Goal: Information Seeking & Learning: Learn about a topic

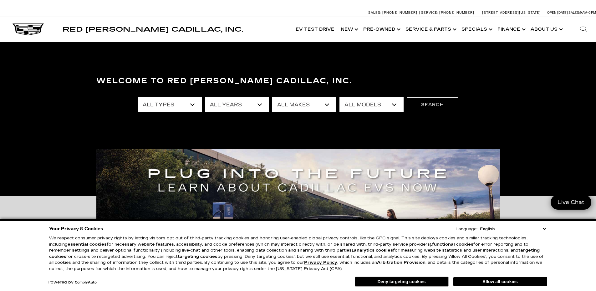
click at [347, 104] on select "All Models Charger Colorado Crosstrek Crown Signia CT4 CT5 DTS Enclave EQE Equi…" at bounding box center [371, 104] width 64 height 15
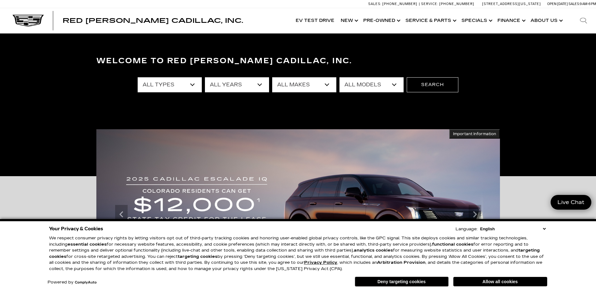
scroll to position [31, 0]
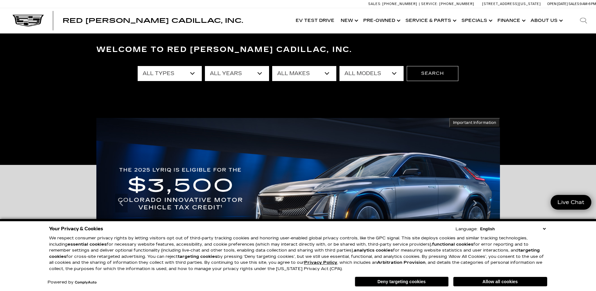
click at [375, 75] on select "All Models Charger Colorado Crosstrek Crown Signia CT4 CT5 DTS Enclave EQE Equi…" at bounding box center [371, 73] width 64 height 15
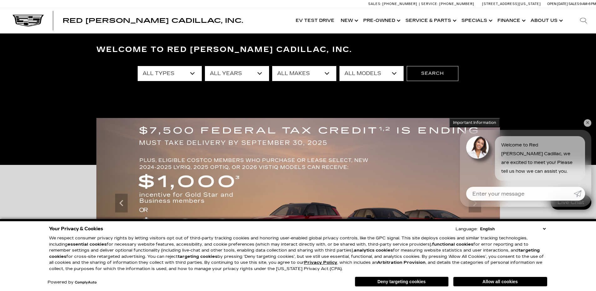
select select "OPTIQ"
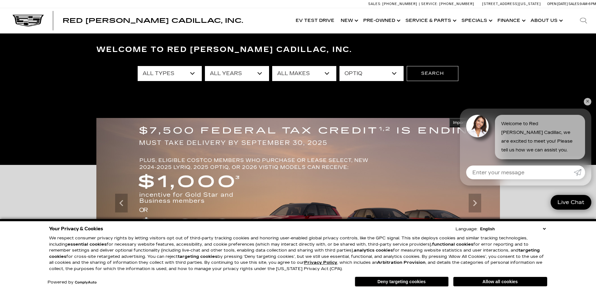
click at [339, 66] on select "All Models Charger Colorado Crosstrek Crown Signia CT4 CT5 DTS Enclave EQE Equi…" at bounding box center [371, 73] width 64 height 15
click at [424, 75] on button "Search" at bounding box center [432, 73] width 52 height 15
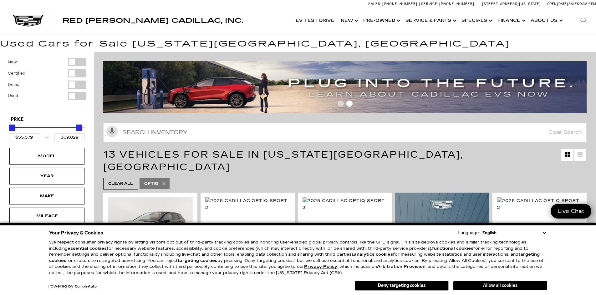
click at [494, 288] on button "Allow all cookies" at bounding box center [500, 285] width 94 height 9
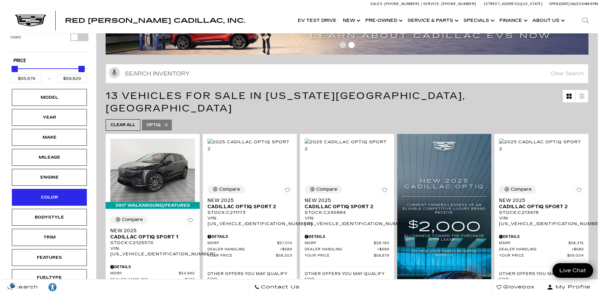
scroll to position [63, 0]
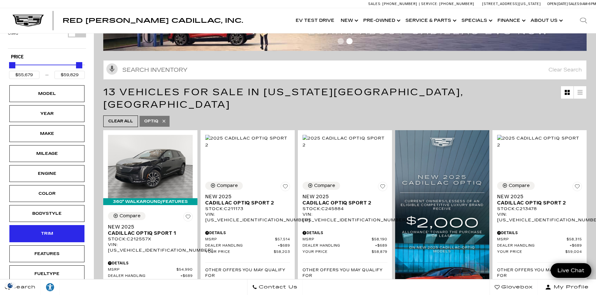
click at [73, 233] on div "Trim" at bounding box center [46, 233] width 75 height 17
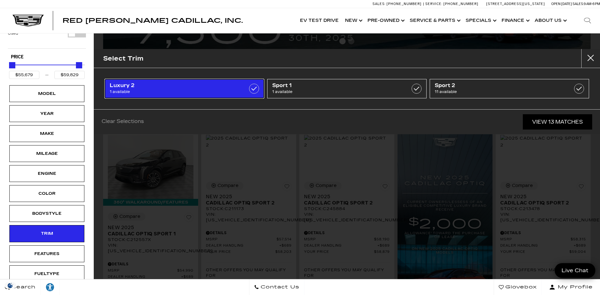
click at [256, 88] on label at bounding box center [254, 89] width 10 height 10
type input "$59,204"
checkbox input "true"
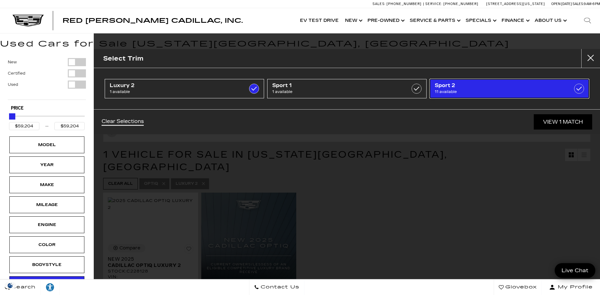
click at [580, 91] on label at bounding box center [579, 89] width 10 height 10
type input "$58,203"
type input "$59,829"
checkbox input "true"
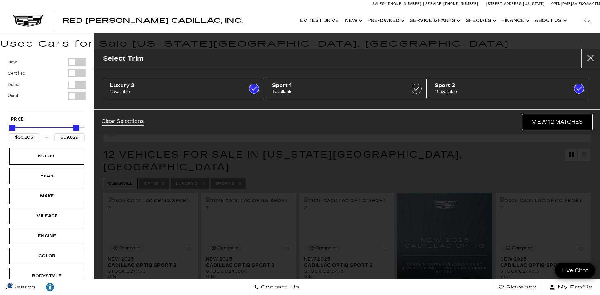
click at [547, 122] on link "View 12 Matches" at bounding box center [557, 121] width 69 height 15
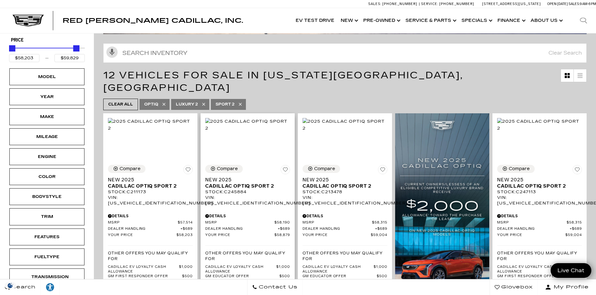
scroll to position [94, 0]
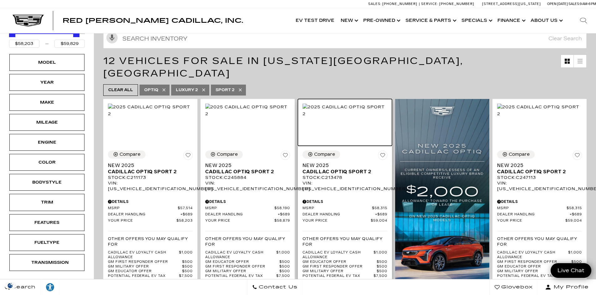
click at [352, 116] on img at bounding box center [344, 111] width 85 height 14
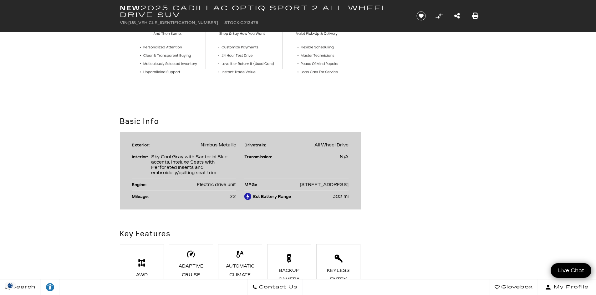
scroll to position [344, 0]
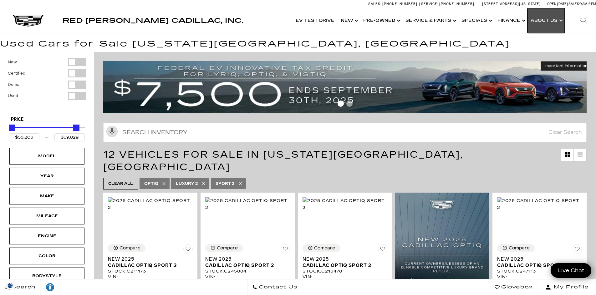
click at [541, 19] on link "Show About Us" at bounding box center [545, 20] width 37 height 25
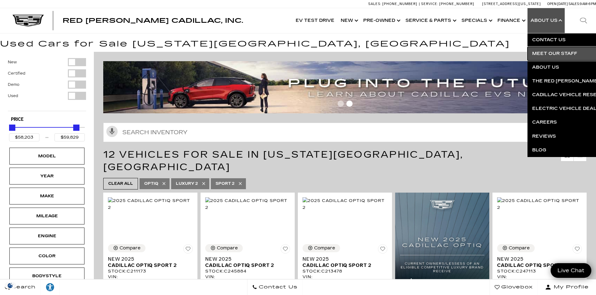
click at [559, 56] on link "Meet Our Staff" at bounding box center [602, 54] width 151 height 14
